Goal: Check status

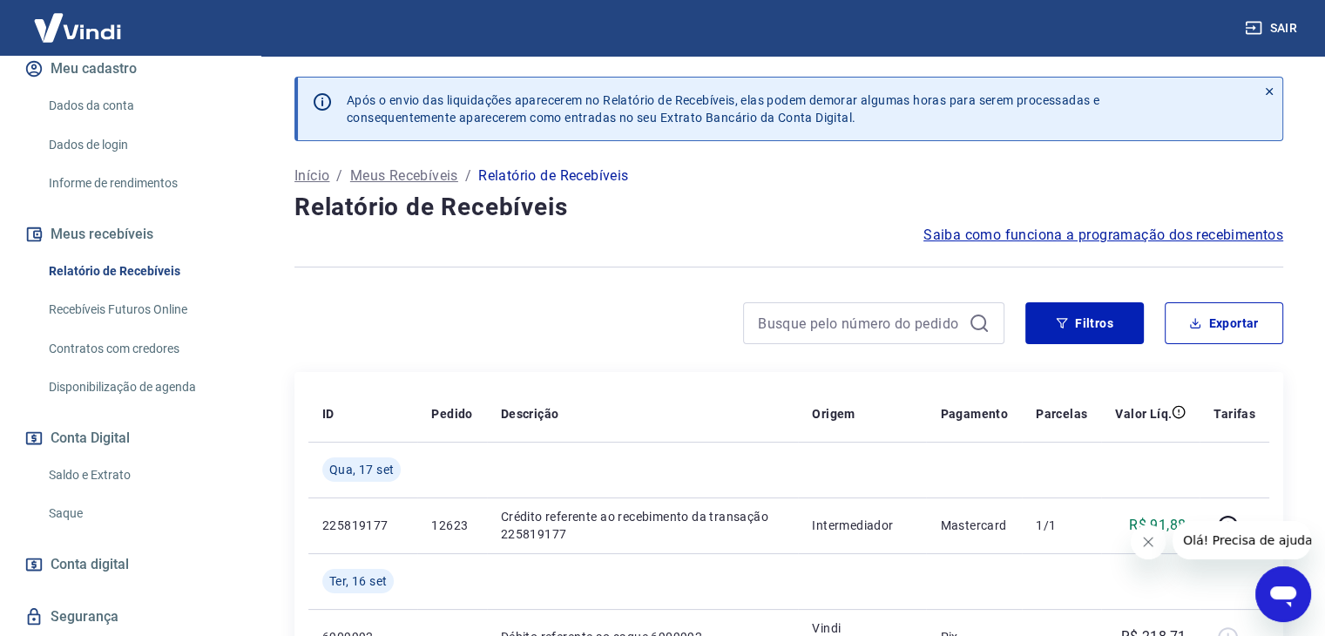
scroll to position [261, 0]
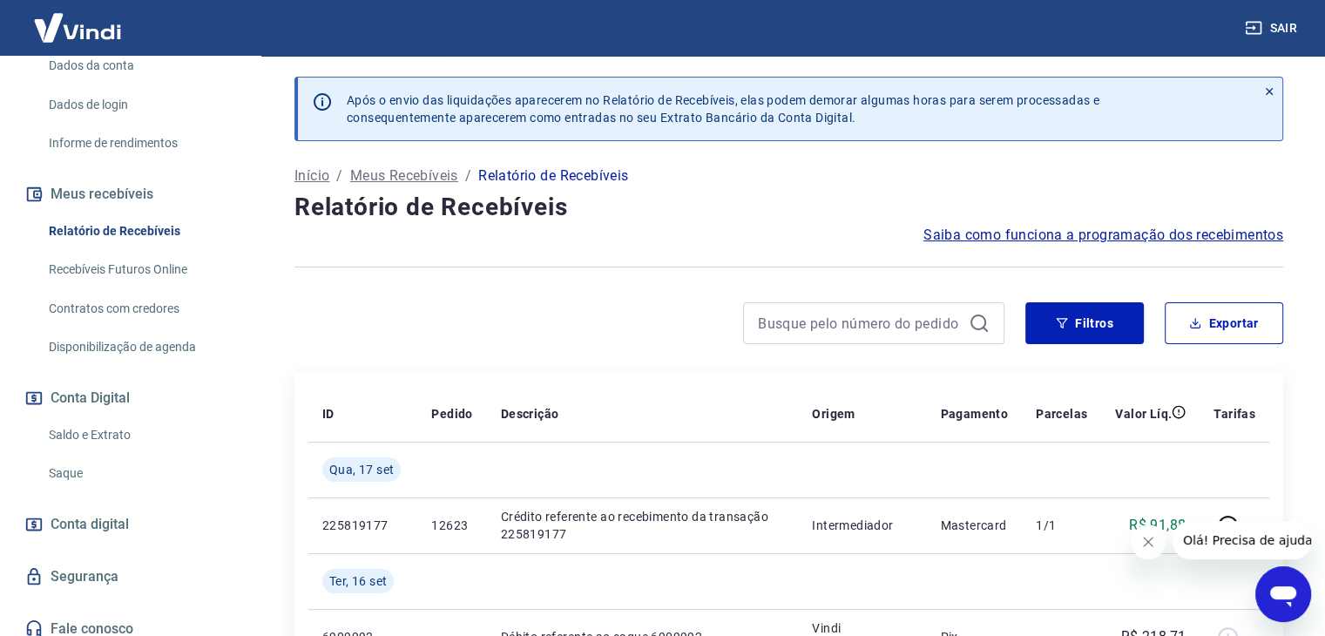
click at [130, 425] on link "Saldo e Extrato" at bounding box center [141, 435] width 198 height 36
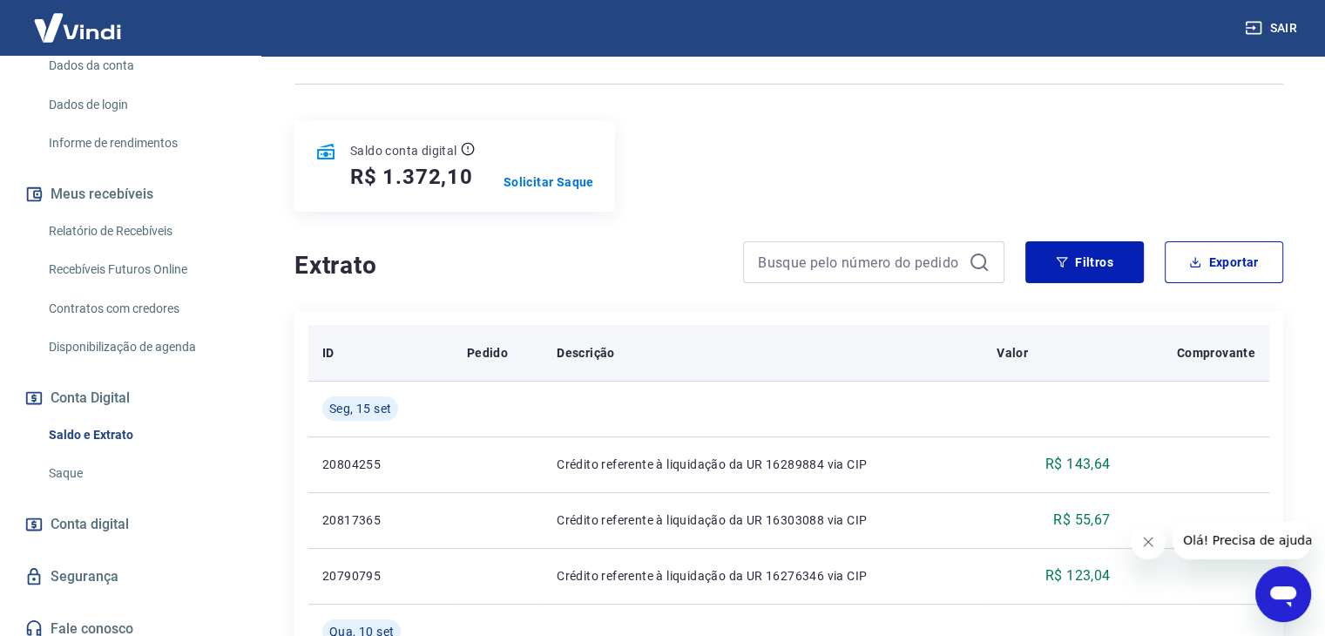
scroll to position [87, 0]
